Goal: Task Accomplishment & Management: Complete application form

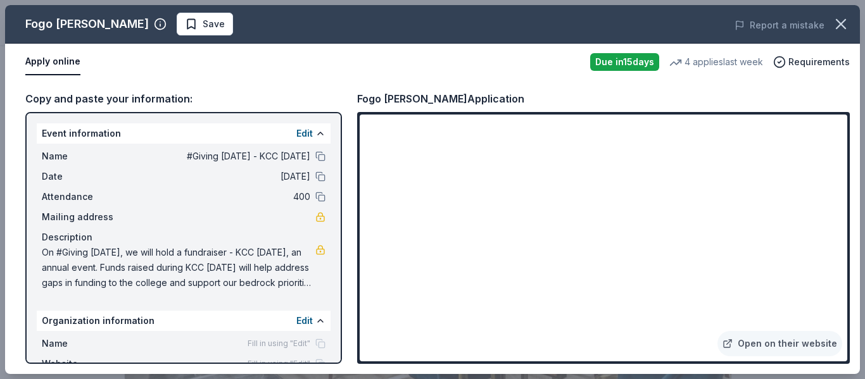
scroll to position [475, 0]
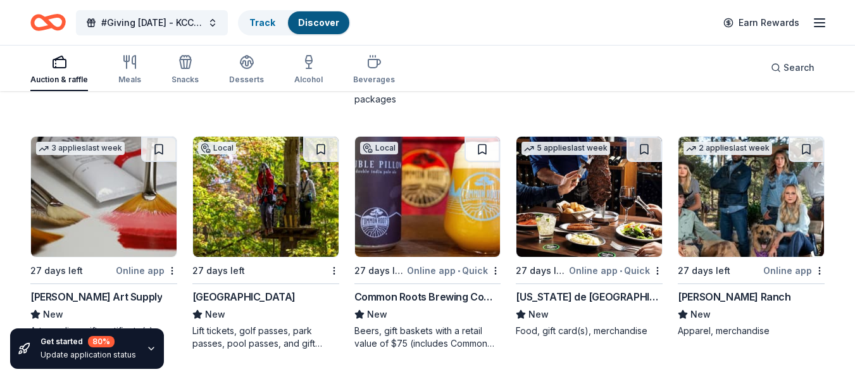
scroll to position [3498, 0]
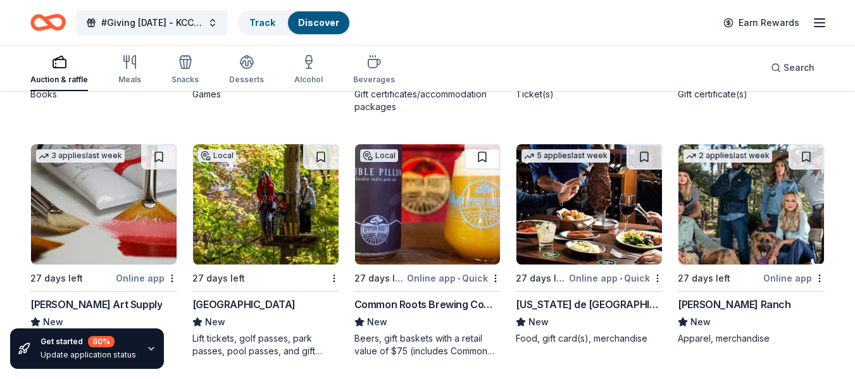
click at [573, 203] on img at bounding box center [590, 204] width 146 height 120
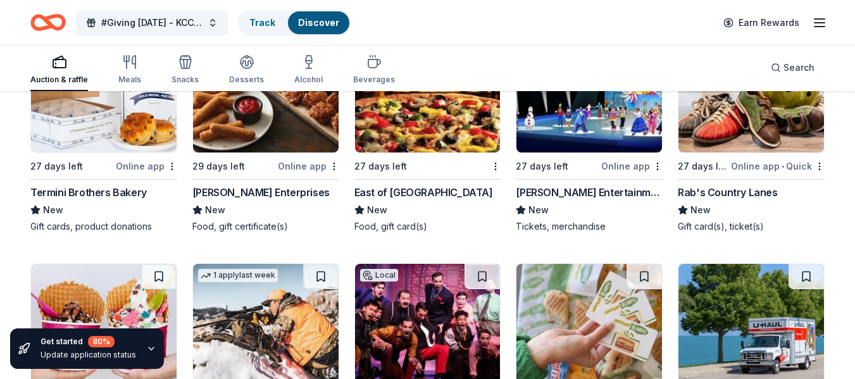
scroll to position [4759, 0]
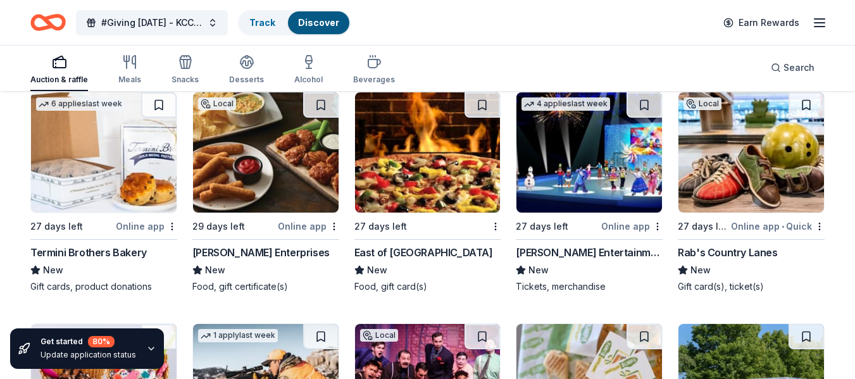
click at [557, 168] on img at bounding box center [590, 152] width 146 height 120
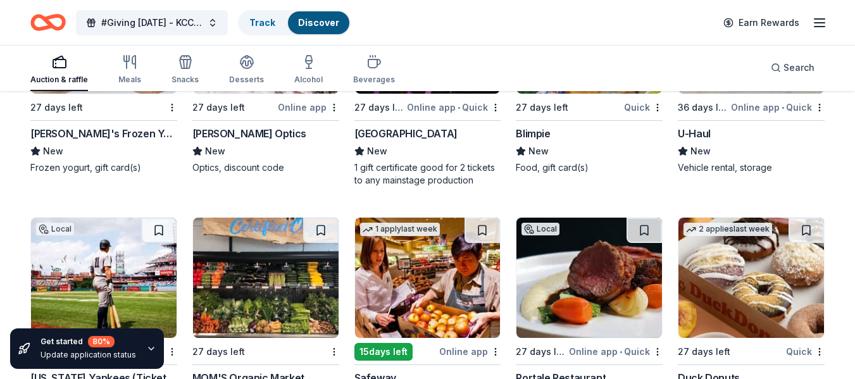
scroll to position [5020, 0]
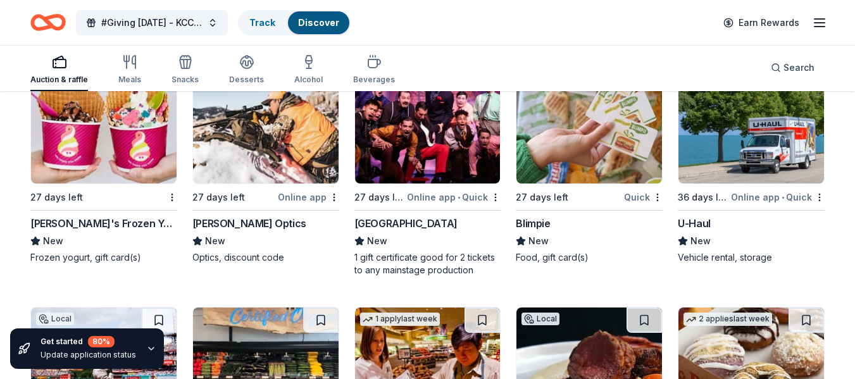
click at [415, 156] on img at bounding box center [428, 123] width 146 height 120
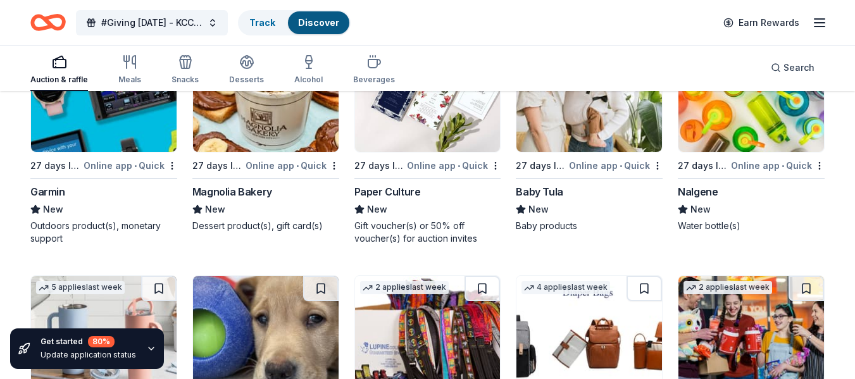
scroll to position [11524, 0]
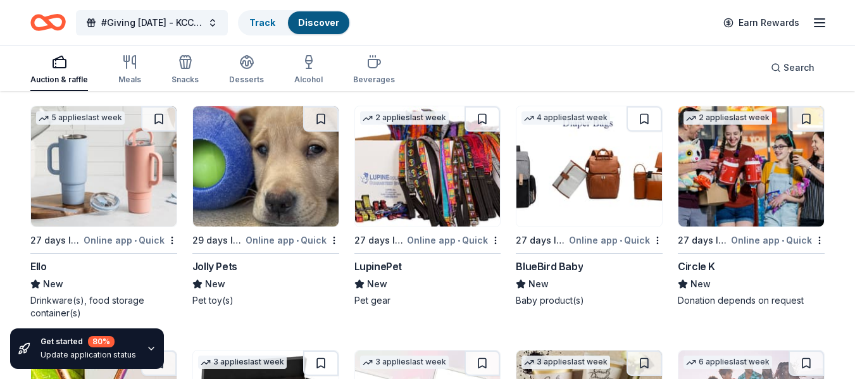
click at [260, 179] on img at bounding box center [266, 166] width 146 height 120
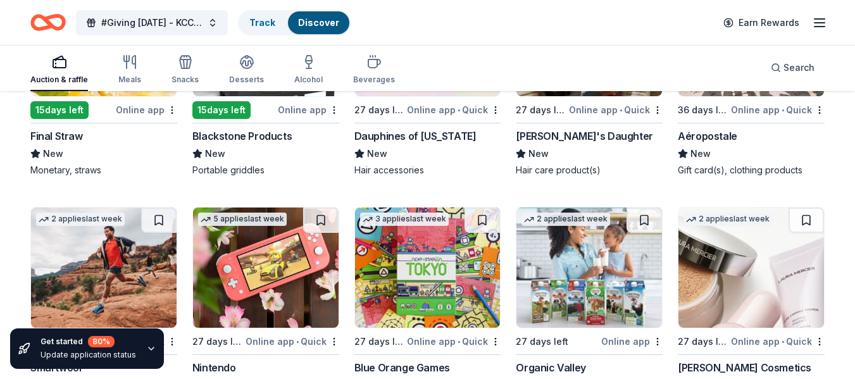
scroll to position [11965, 0]
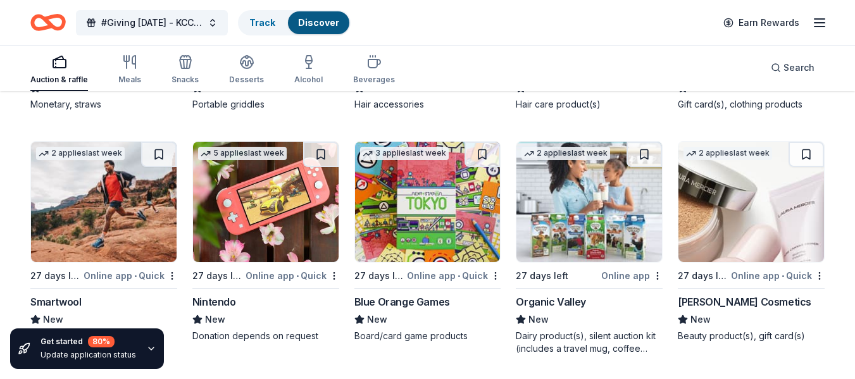
click at [232, 184] on img at bounding box center [266, 202] width 146 height 120
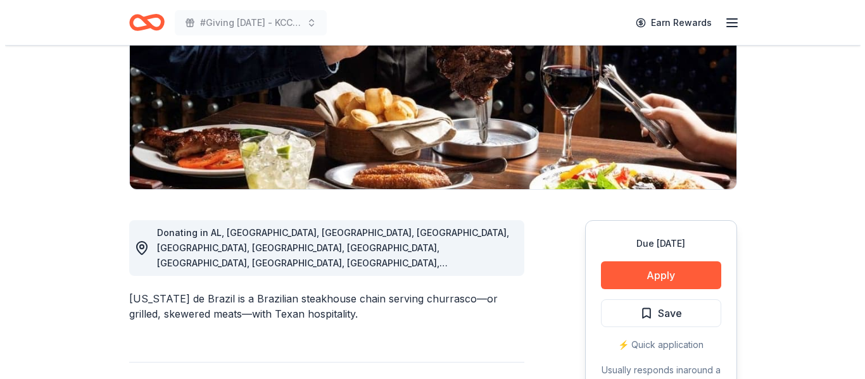
scroll to position [201, 0]
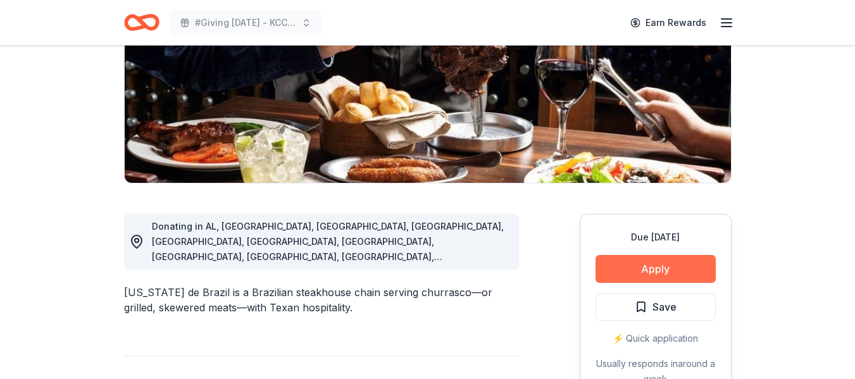
click at [672, 267] on button "Apply" at bounding box center [656, 269] width 120 height 28
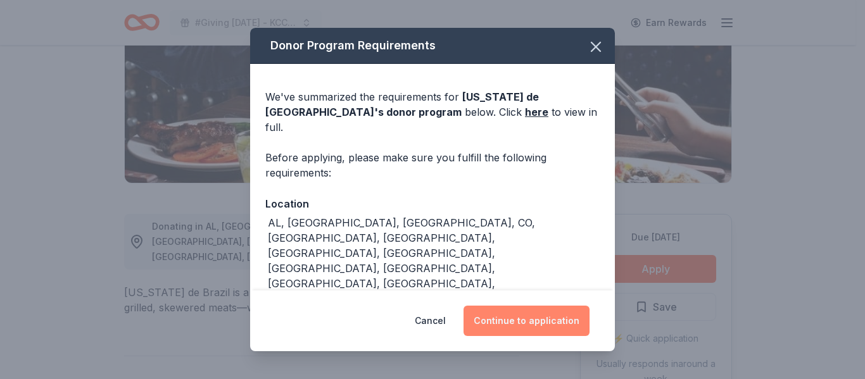
click at [551, 319] on button "Continue to application" at bounding box center [526, 321] width 126 height 30
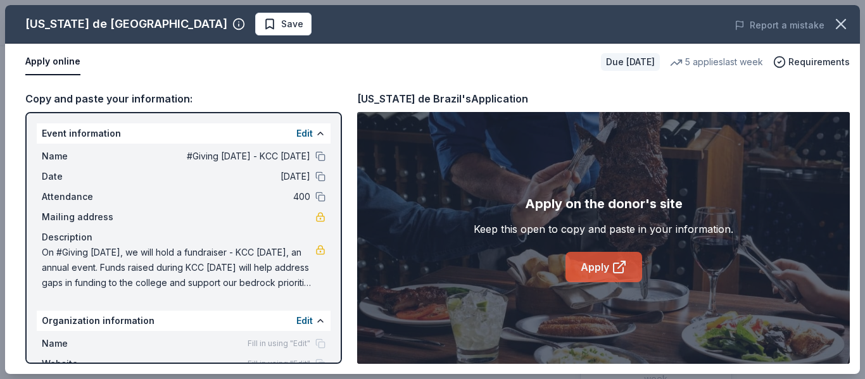
click at [598, 276] on link "Apply" at bounding box center [603, 267] width 77 height 30
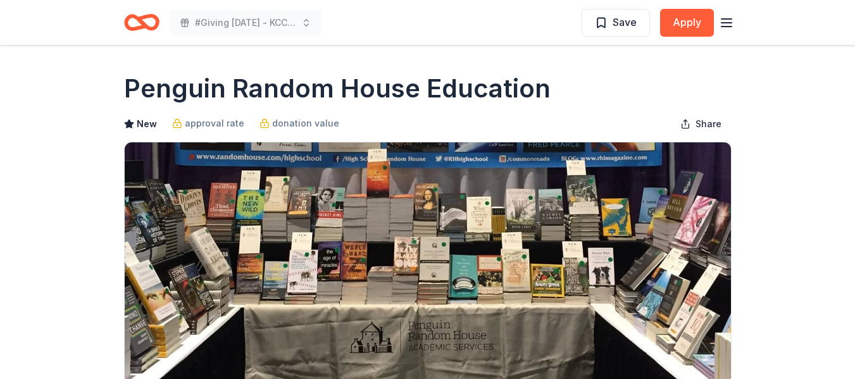
scroll to position [78, 0]
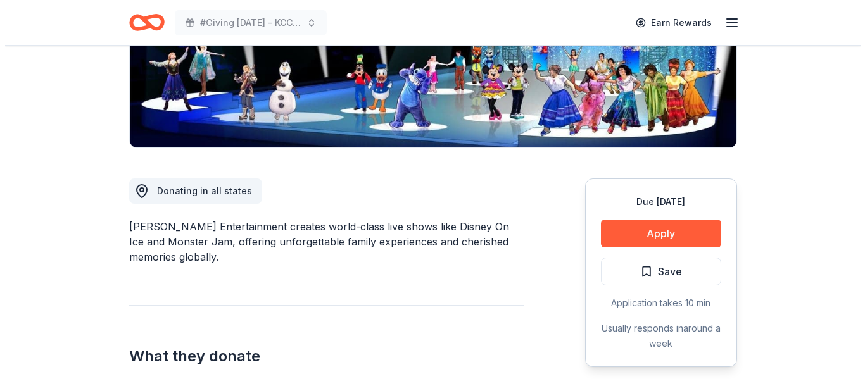
scroll to position [323, 0]
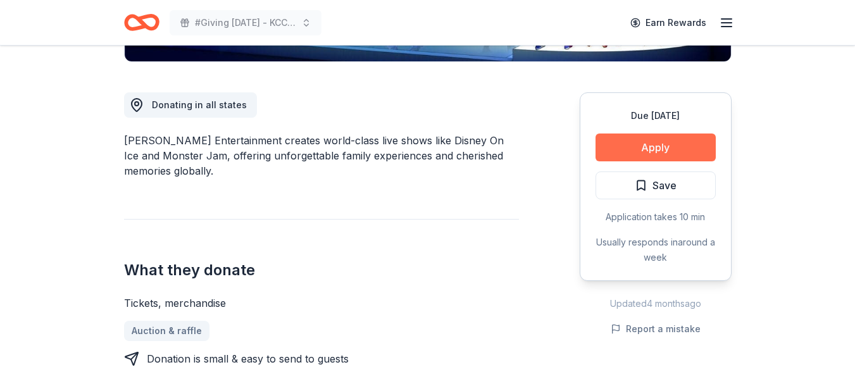
click at [639, 145] on button "Apply" at bounding box center [656, 148] width 120 height 28
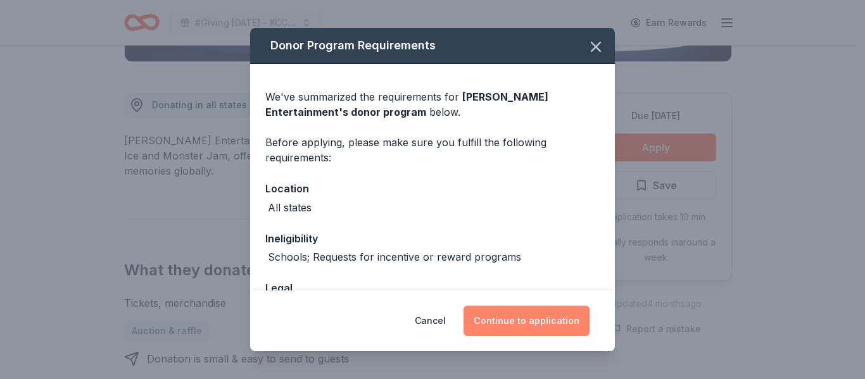
click at [498, 326] on button "Continue to application" at bounding box center [526, 321] width 126 height 30
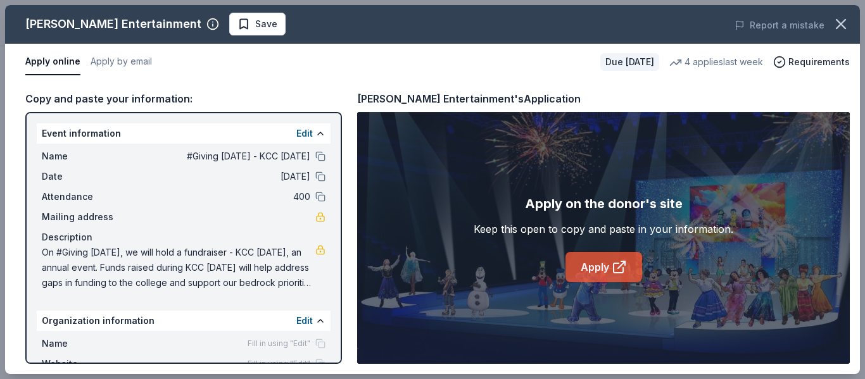
click at [620, 269] on icon at bounding box center [619, 267] width 15 height 15
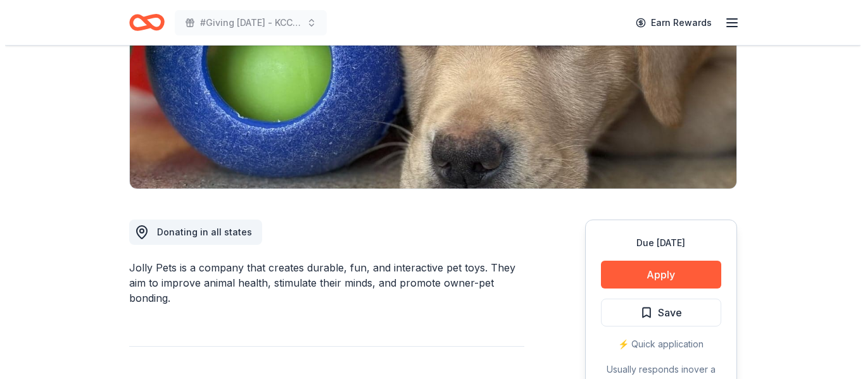
scroll to position [229, 0]
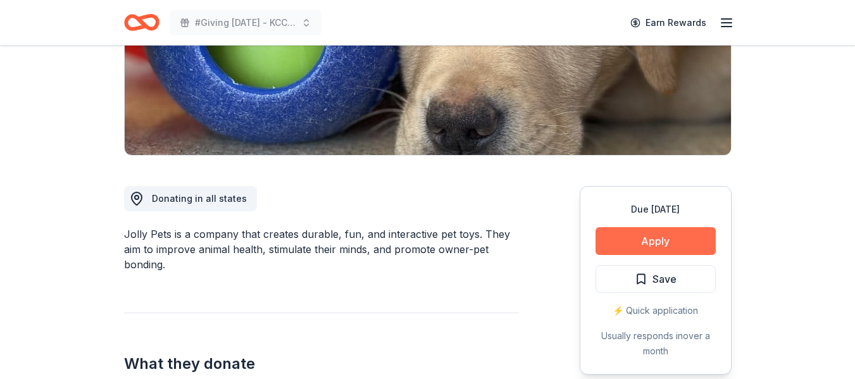
click at [643, 244] on button "Apply" at bounding box center [656, 241] width 120 height 28
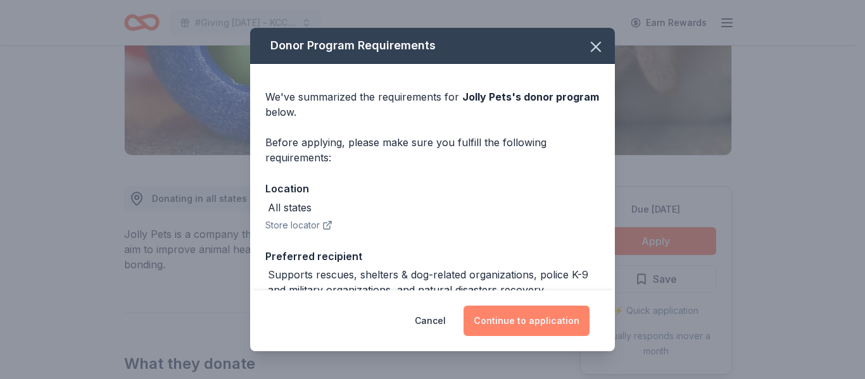
click at [509, 317] on button "Continue to application" at bounding box center [526, 321] width 126 height 30
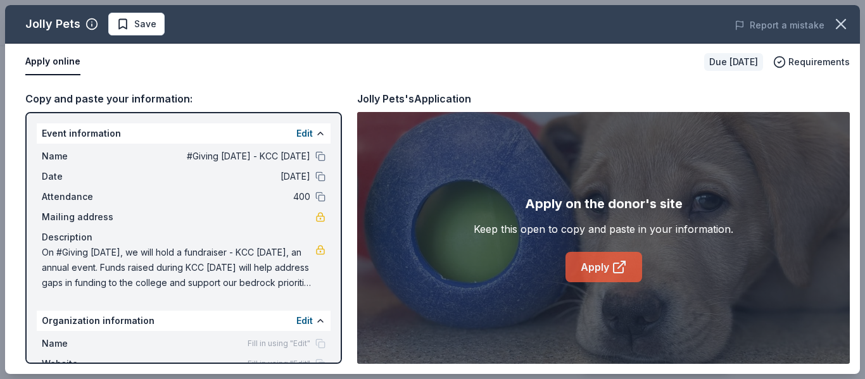
click at [606, 275] on link "Apply" at bounding box center [603, 267] width 77 height 30
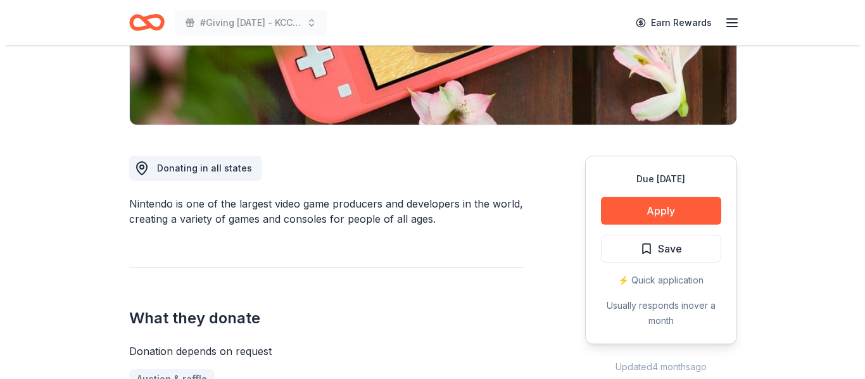
scroll to position [275, 0]
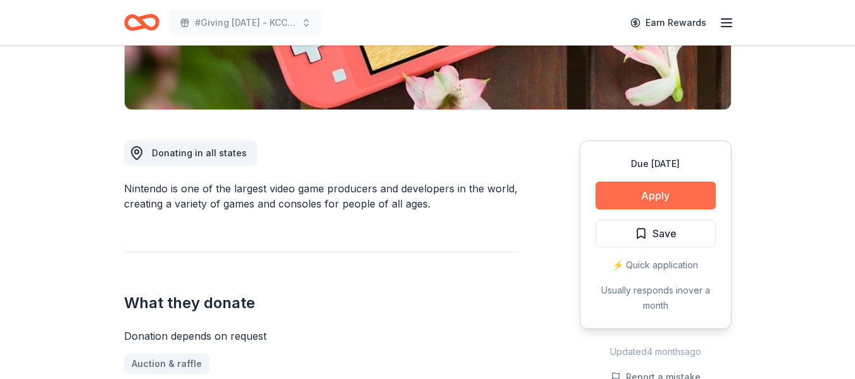
click at [640, 194] on button "Apply" at bounding box center [656, 196] width 120 height 28
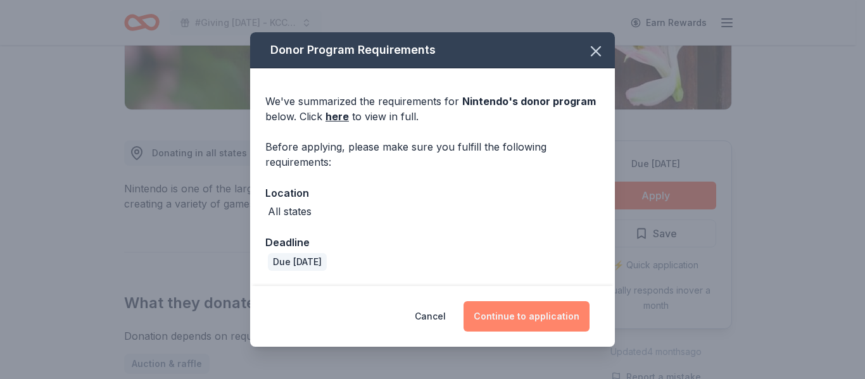
click at [495, 313] on button "Continue to application" at bounding box center [526, 316] width 126 height 30
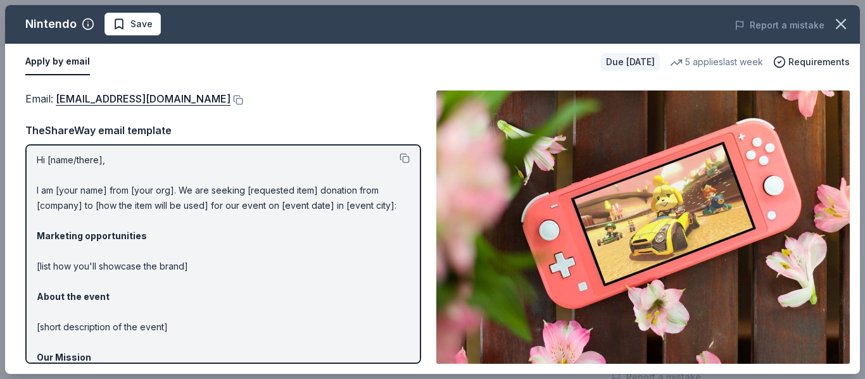
scroll to position [0, 0]
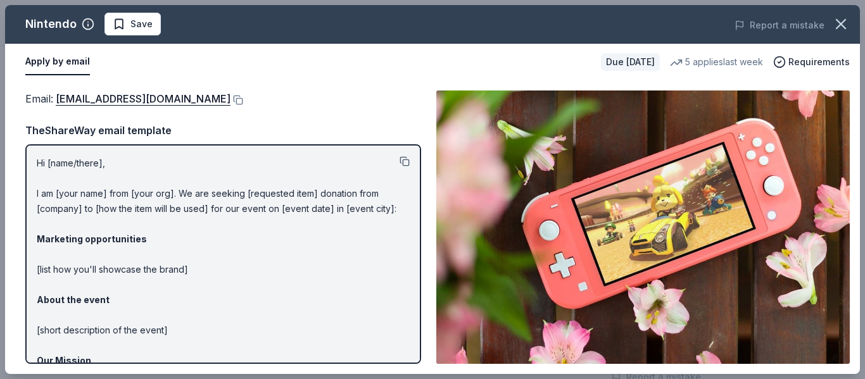
click at [399, 160] on button at bounding box center [404, 161] width 10 height 10
